Goal: Task Accomplishment & Management: Manage account settings

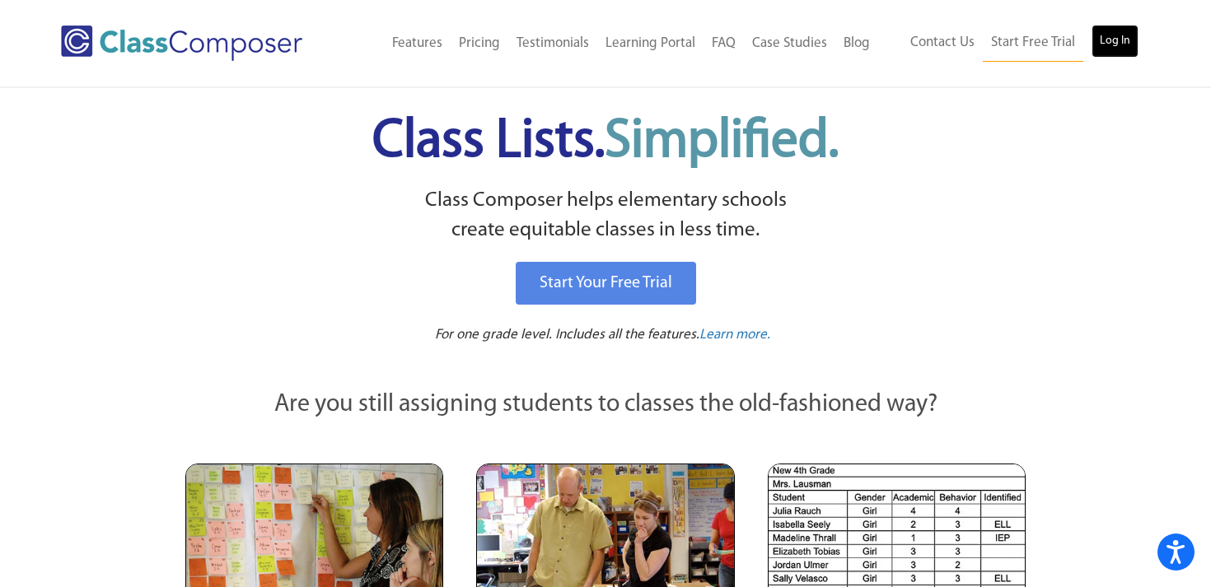
click at [1111, 50] on link "Log In" at bounding box center [1114, 41] width 47 height 33
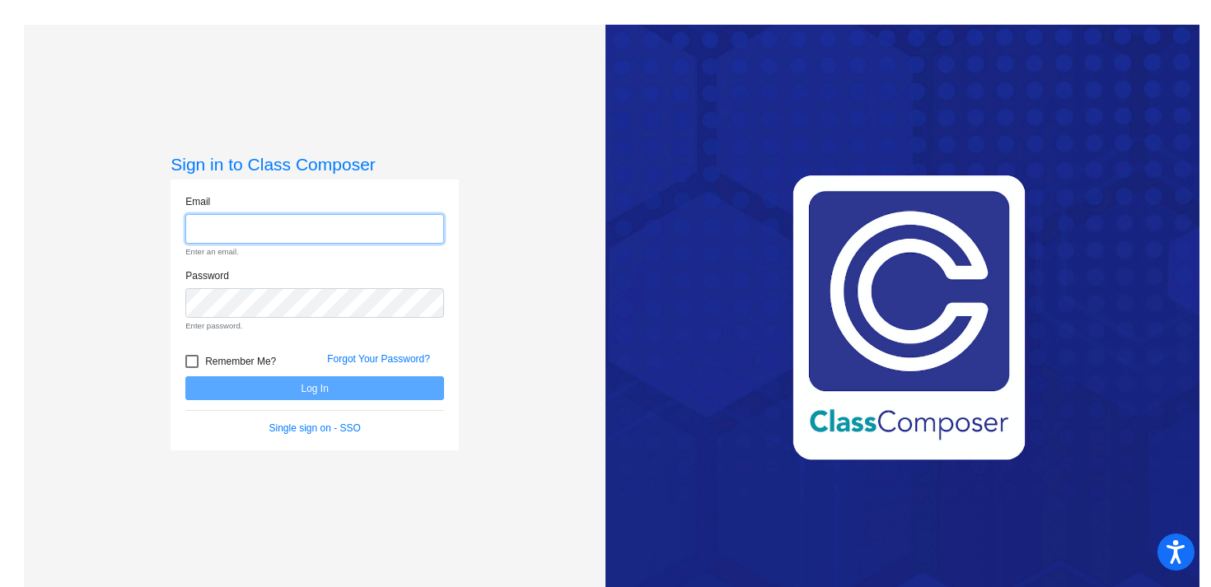
type input "woodsm@platteco.k12.mo.us"
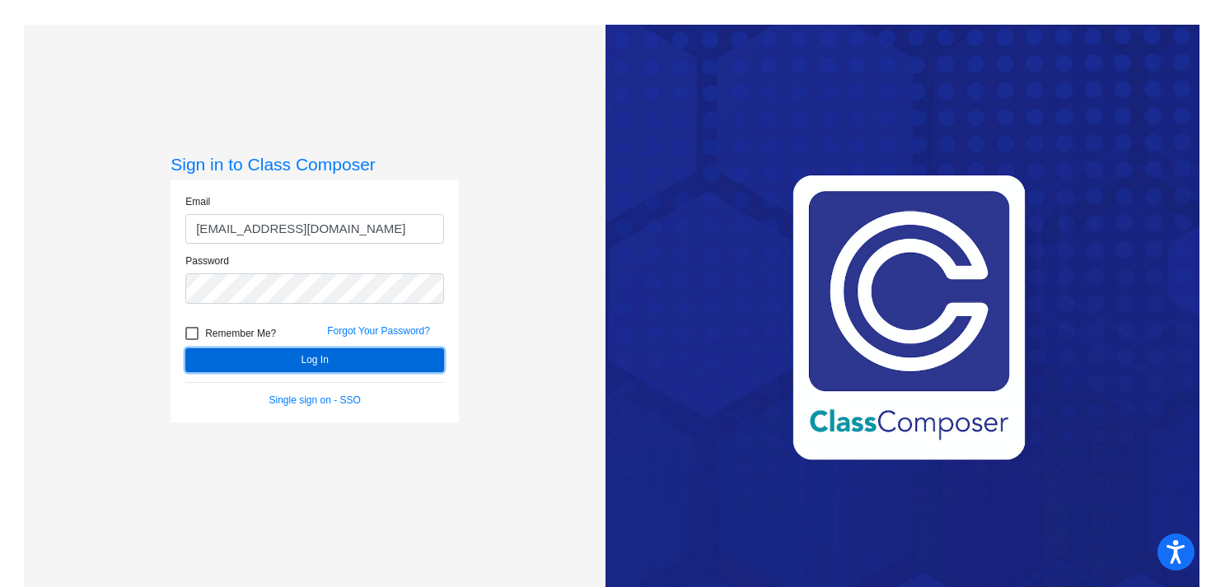
click at [324, 392] on form "Email woodsm@platteco.k12.mo.us Password Remember Me? Forgot Your Password? Log…" at bounding box center [314, 300] width 259 height 213
click at [322, 357] on button "Log In" at bounding box center [314, 360] width 259 height 24
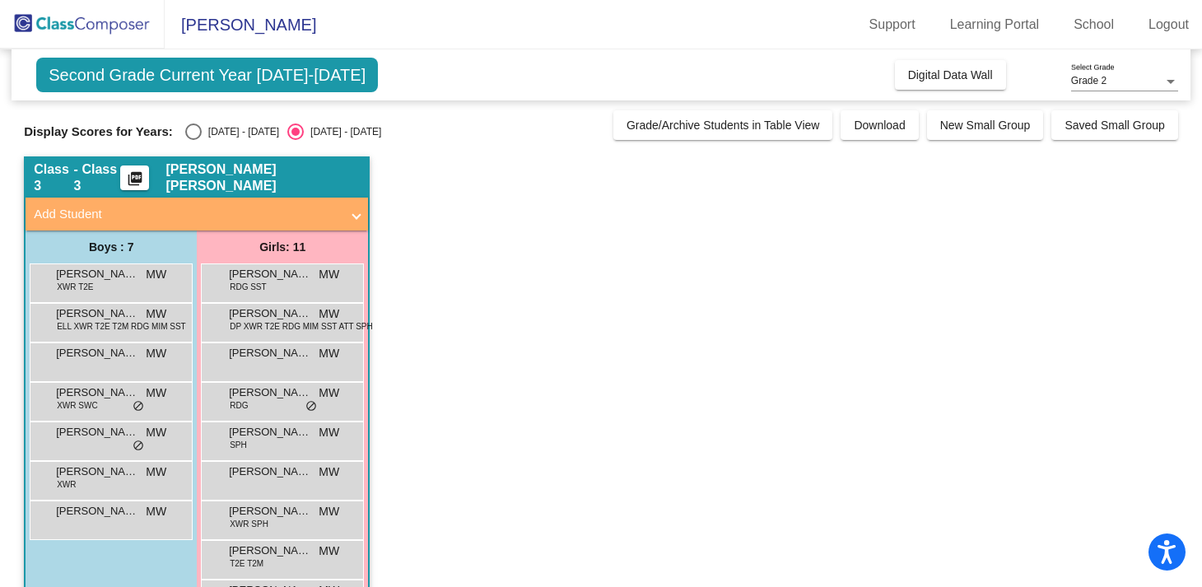
click at [227, 135] on div "2024 - 2025" at bounding box center [240, 131] width 77 height 15
click at [194, 140] on input "2024 - 2025" at bounding box center [193, 140] width 1 height 1
radio input "true"
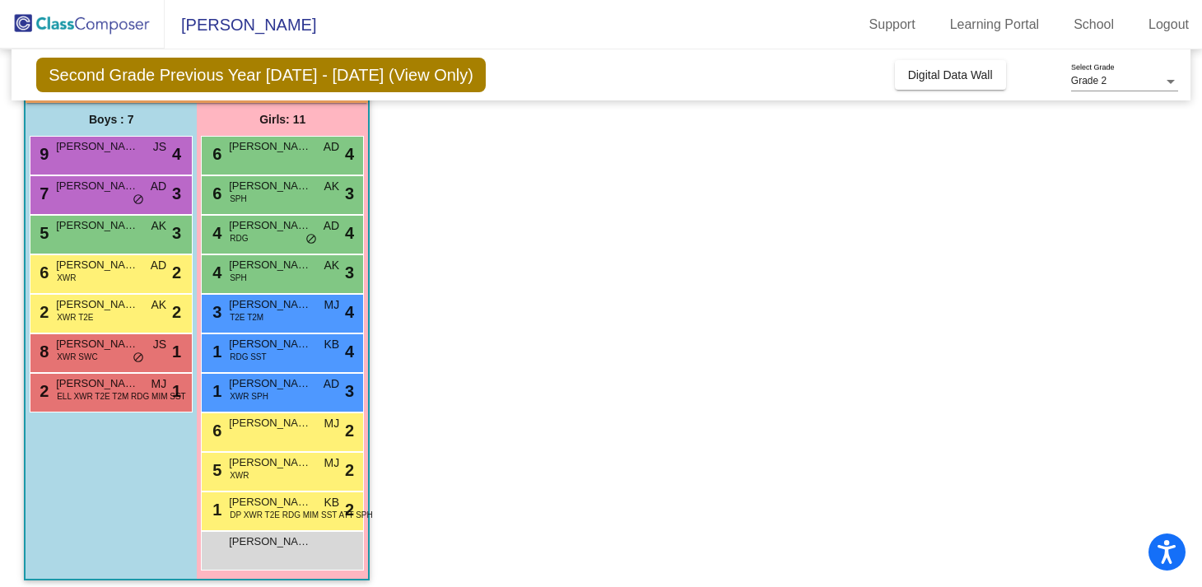
scroll to position [126, 0]
